Goal: Task Accomplishment & Management: Manage account settings

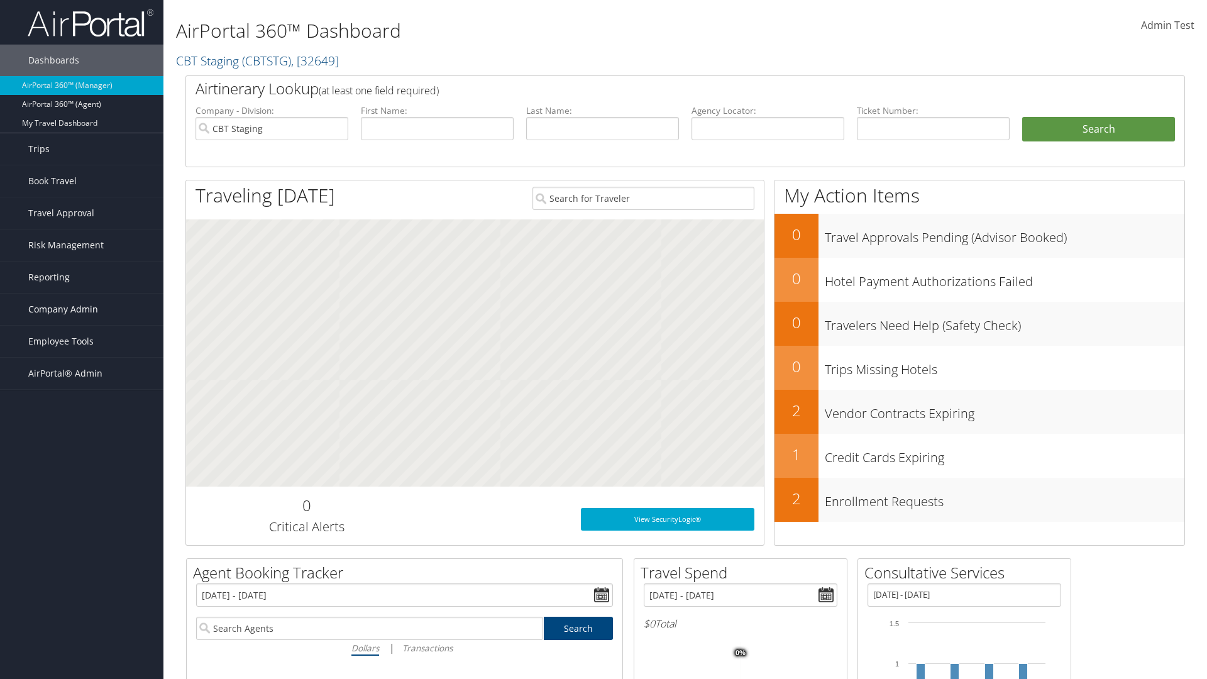
click at [82, 309] on span "Company Admin" at bounding box center [63, 309] width 70 height 31
click at [82, 429] on link "Travel Agency Contacts" at bounding box center [81, 428] width 163 height 19
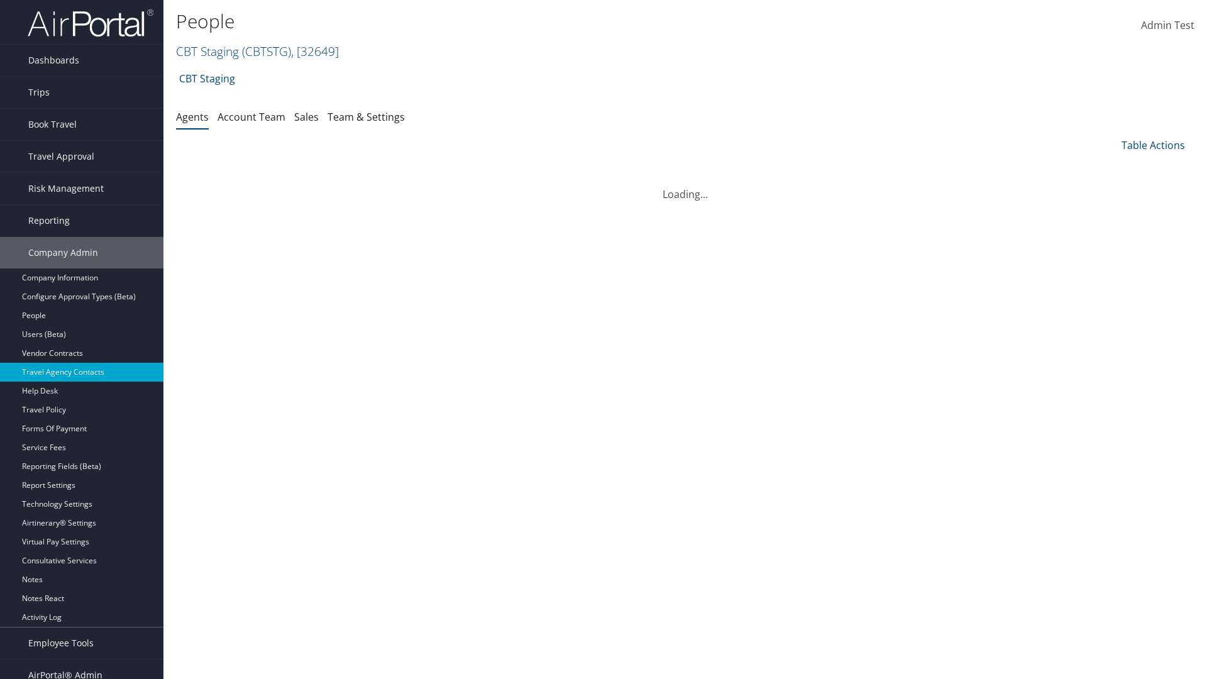
click at [366, 116] on link "Team & Settings" at bounding box center [365, 117] width 77 height 14
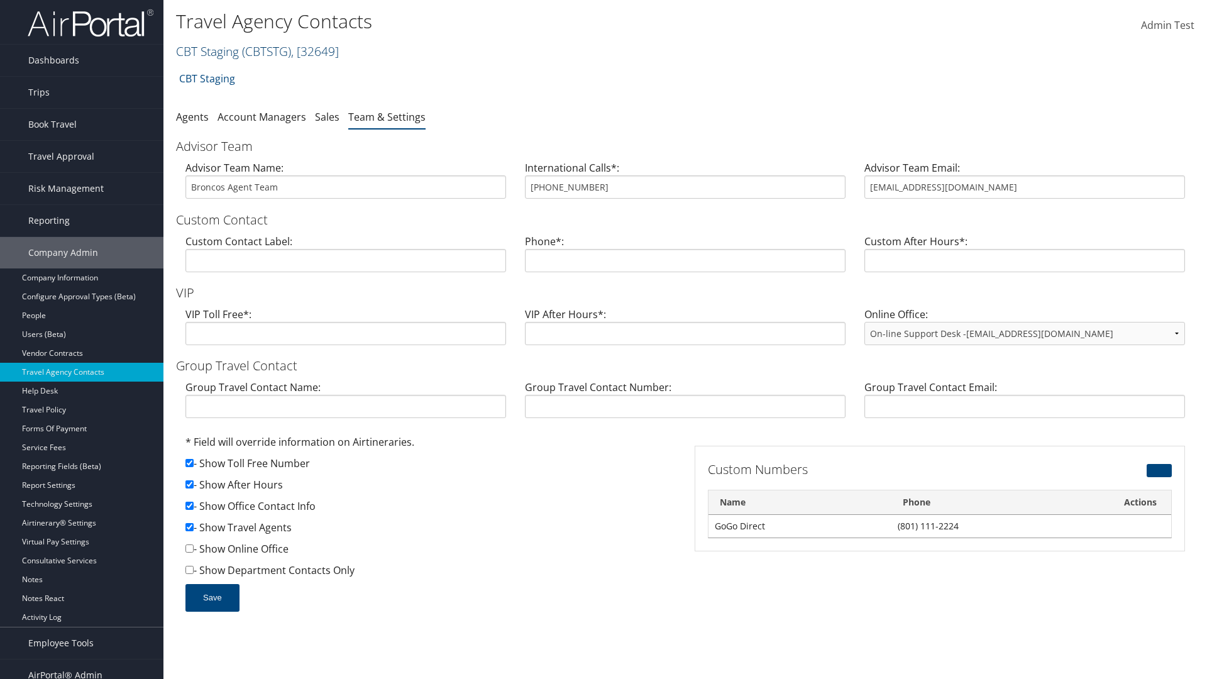
click at [207, 51] on link "CBT Staging ( CBTSTG ) , [ 32649 ]" at bounding box center [257, 51] width 163 height 17
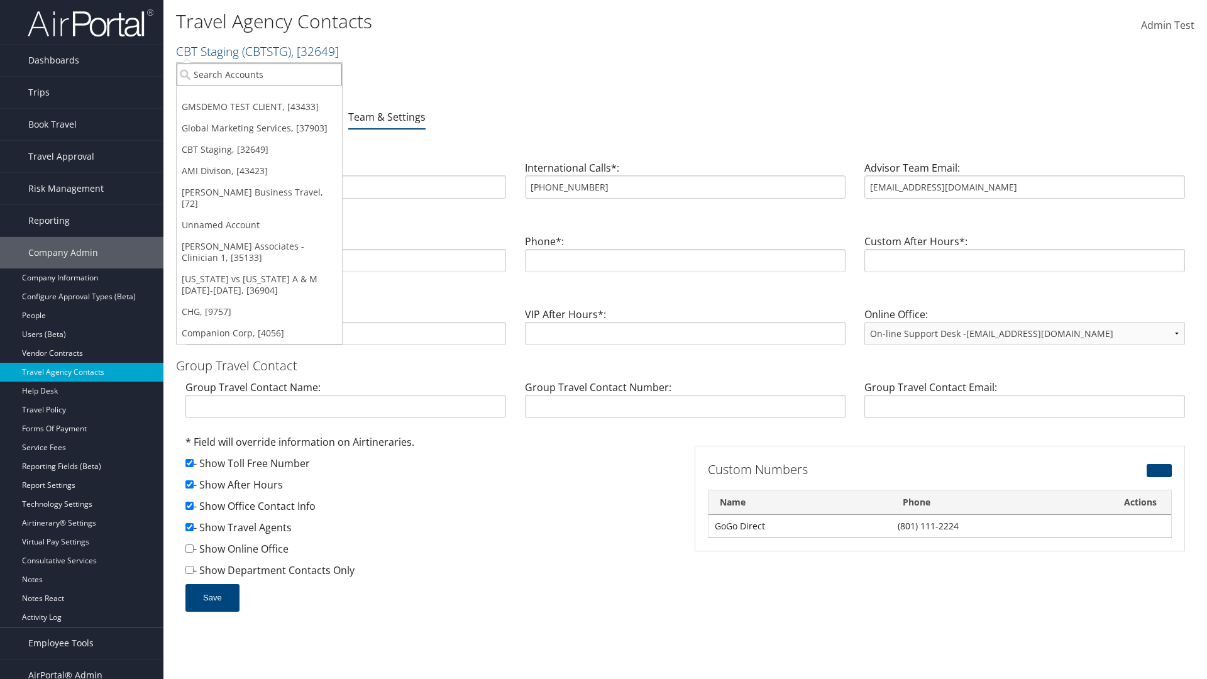
click at [259, 74] on input "search" at bounding box center [259, 74] width 165 height 23
type input "Global Marketing Services"
click at [271, 97] on div "Global Marketing Services (301946), [37903]" at bounding box center [271, 97] width 202 height 11
